Goal: Information Seeking & Learning: Learn about a topic

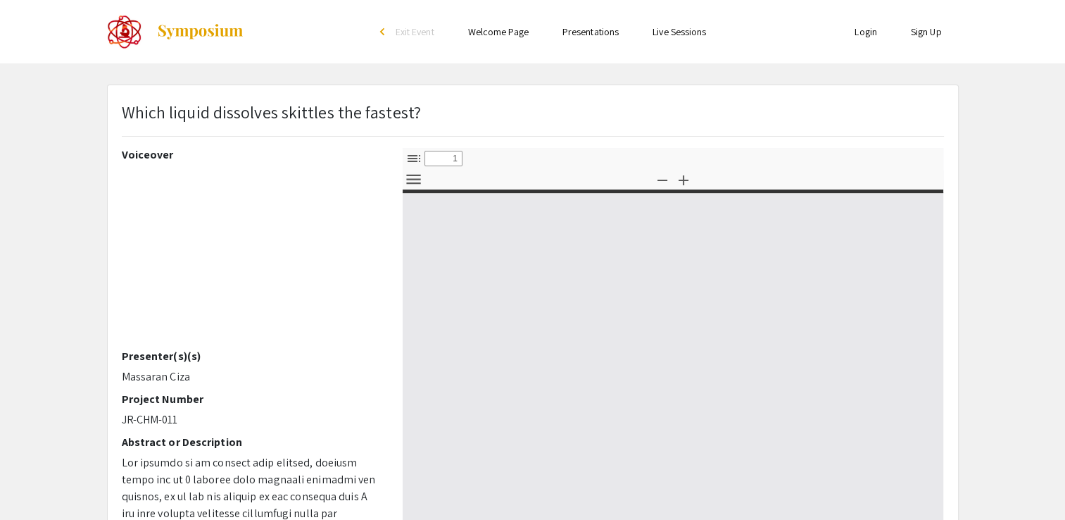
select select "custom"
type input "0"
select select "custom"
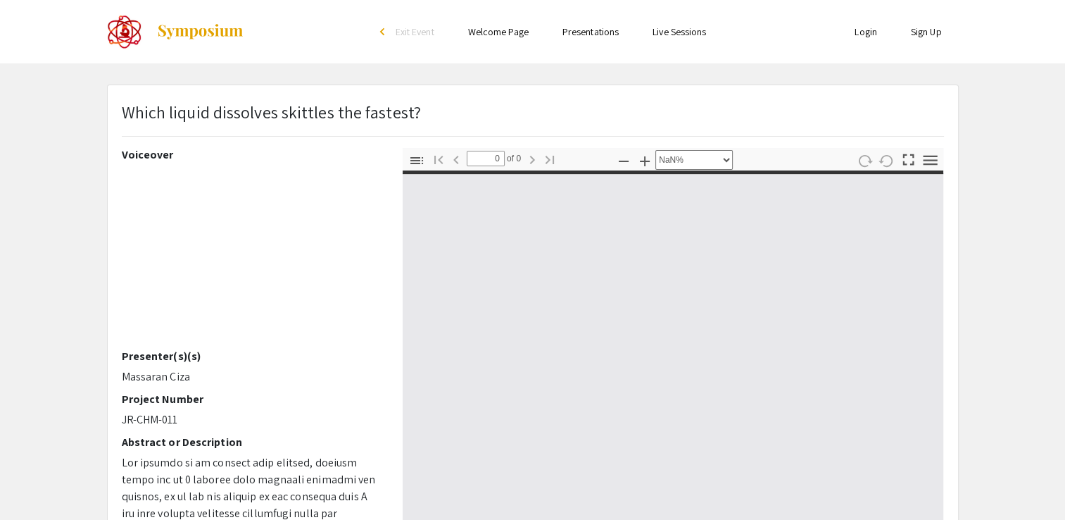
type input "1"
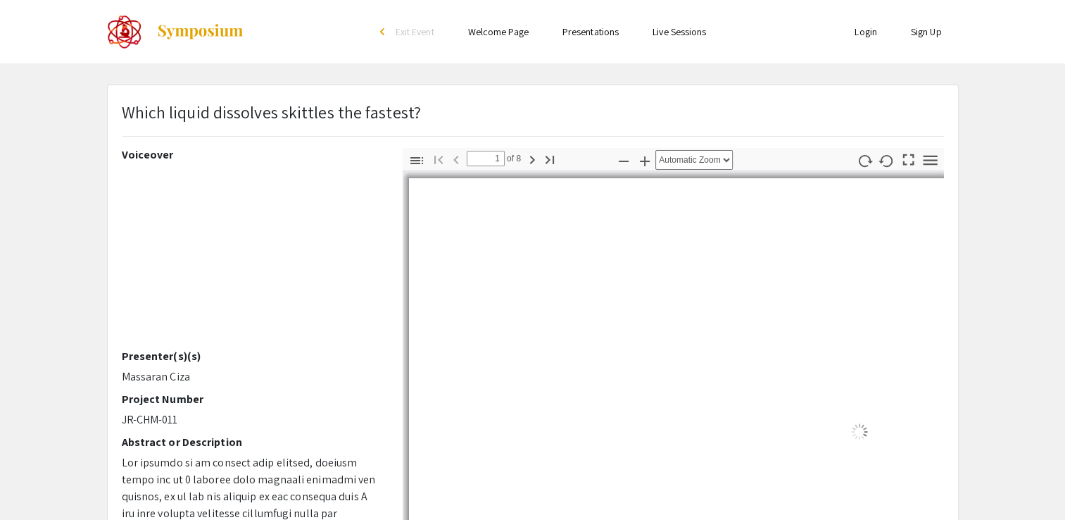
select select "auto"
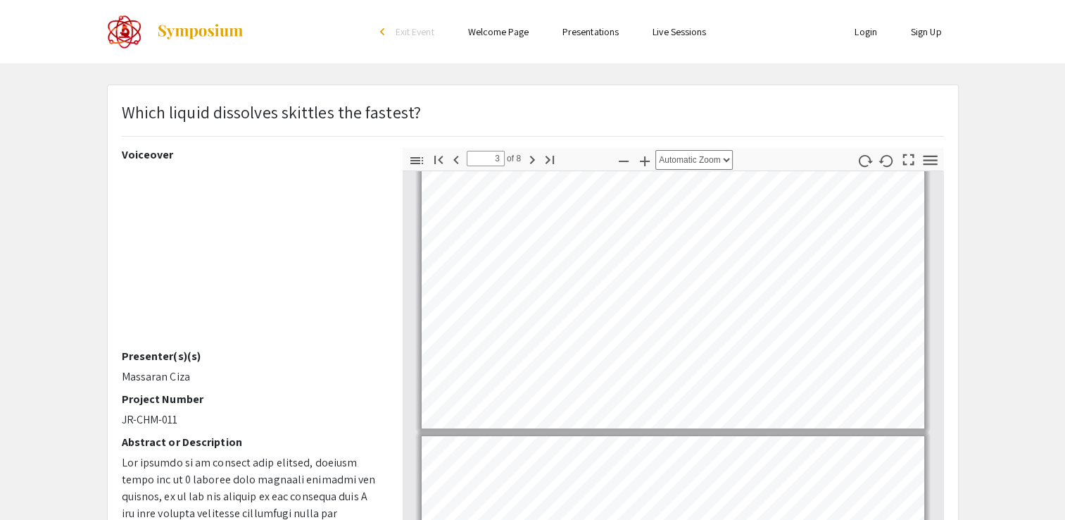
type input "4"
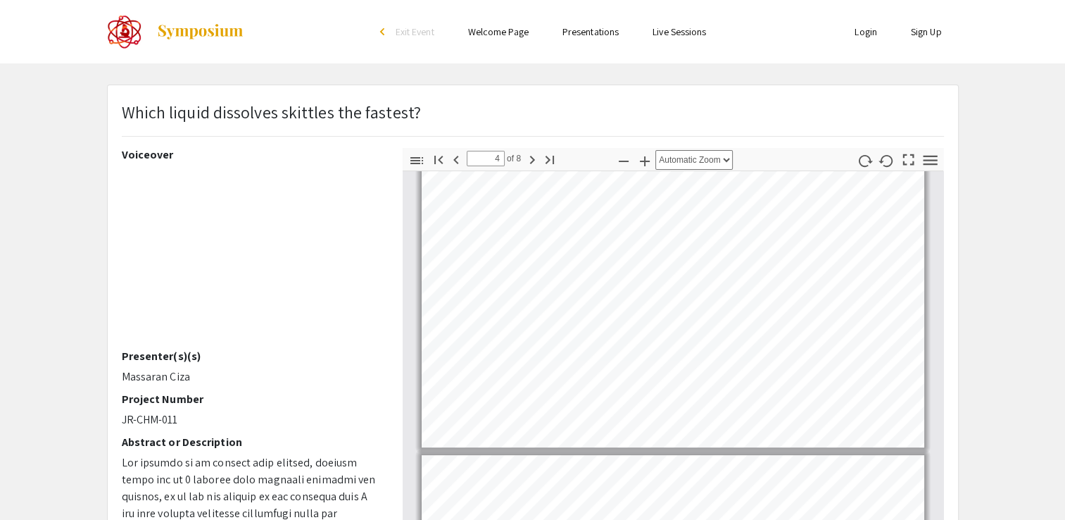
scroll to position [893, 0]
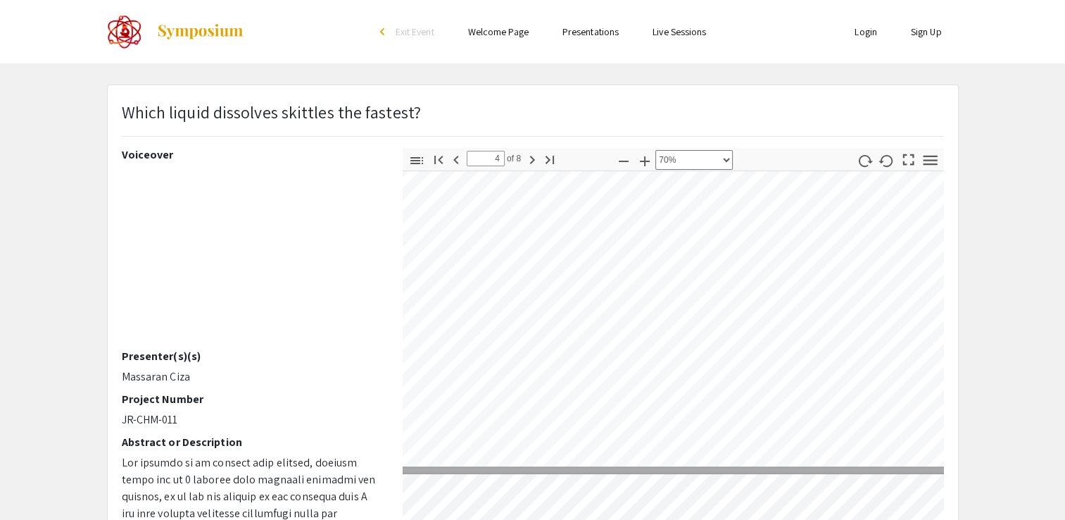
select select "custom"
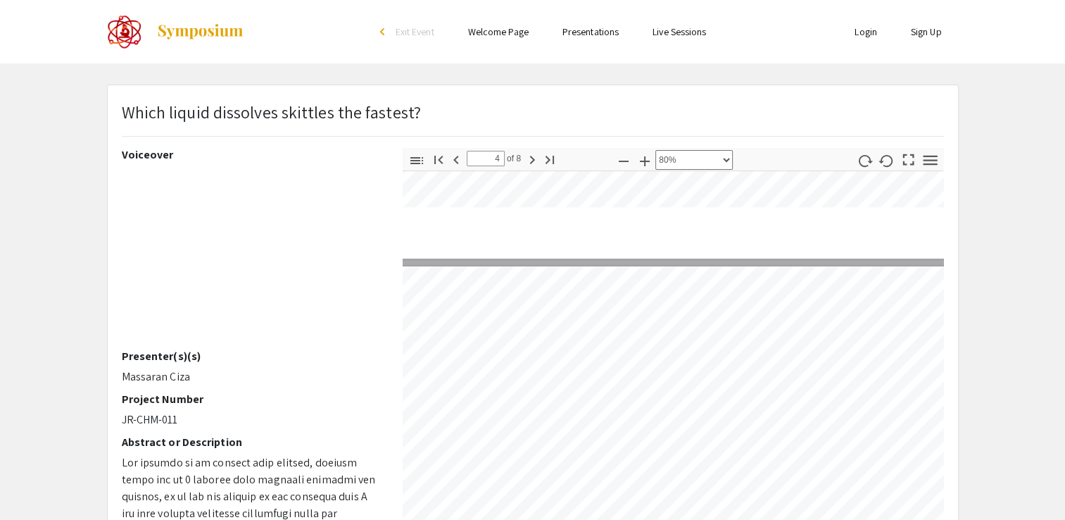
scroll to position [1337, 39]
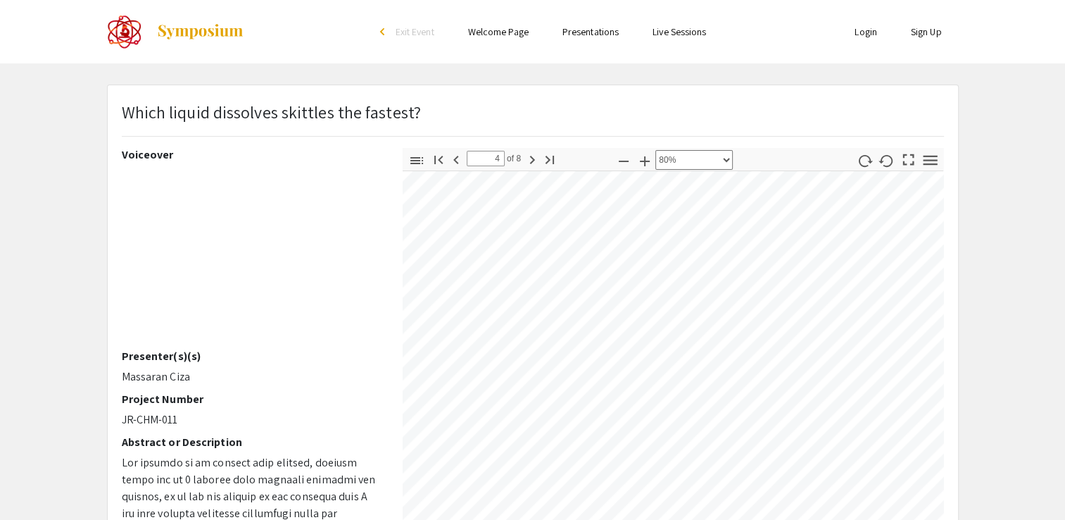
type input "5"
select select "custom"
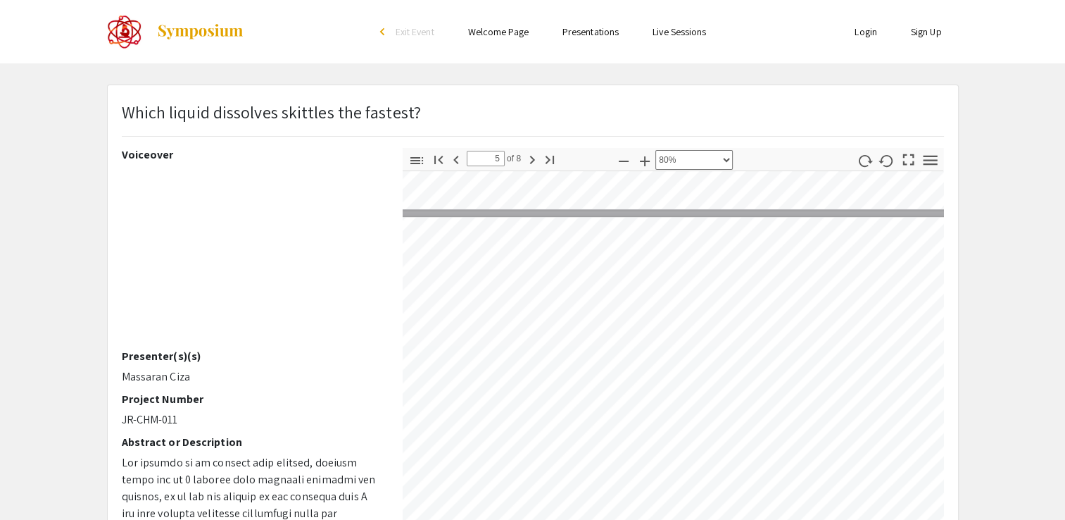
scroll to position [1615, 39]
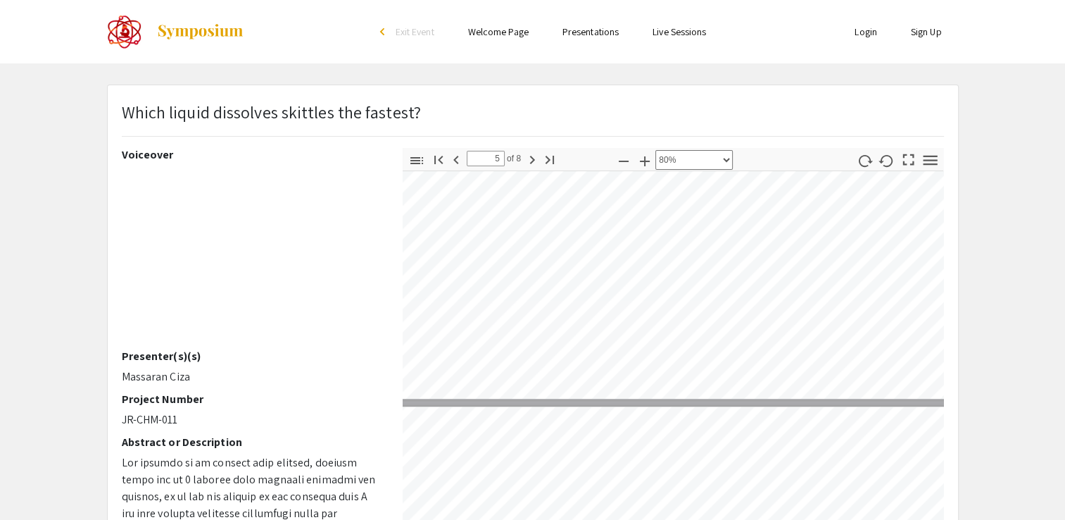
type input "6"
select select "custom"
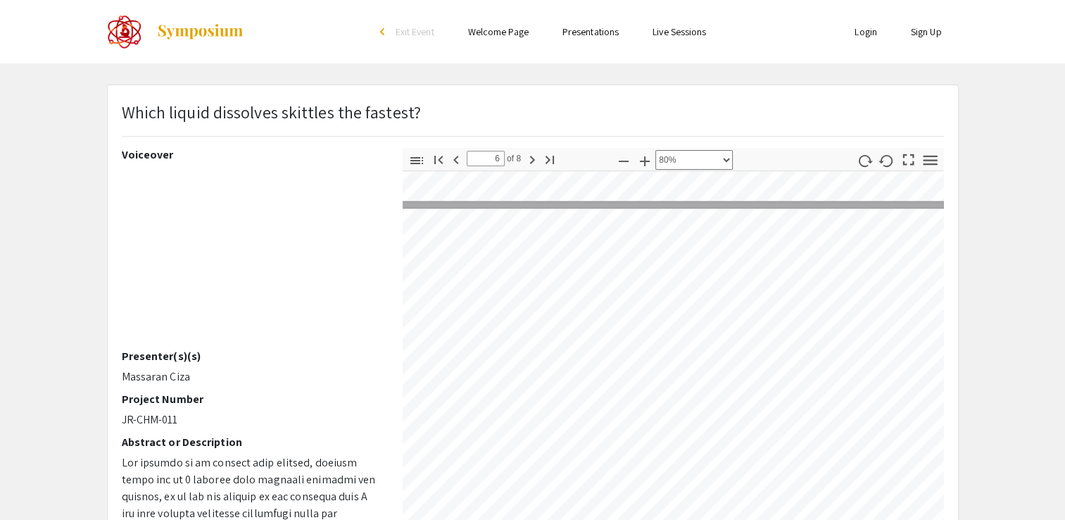
type input "5"
select select "custom"
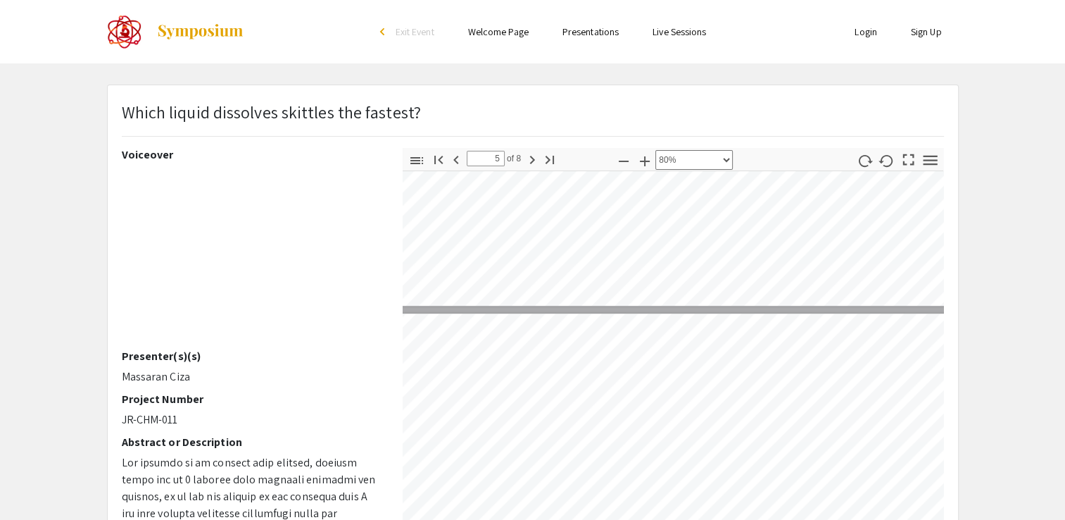
type input "4"
select select "custom"
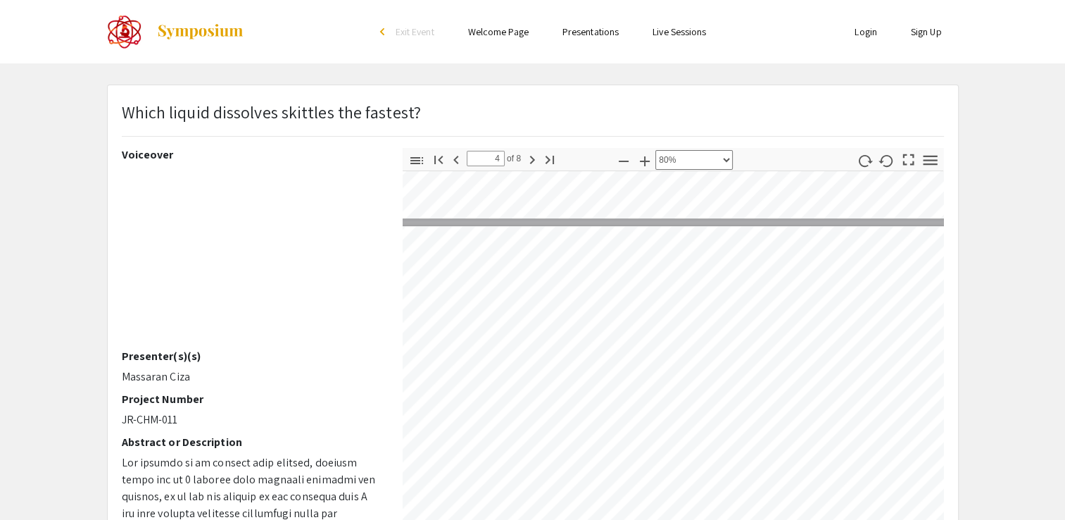
scroll to position [1193, 39]
